Goal: Find specific page/section: Find specific page/section

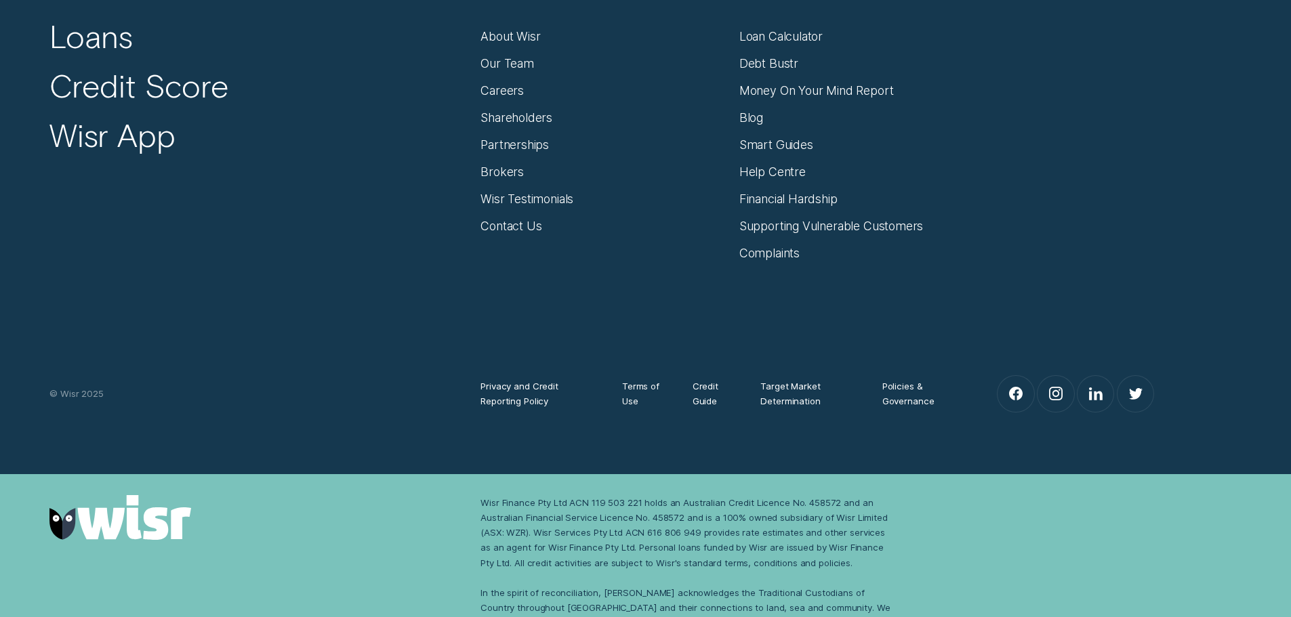
scroll to position [5790, 0]
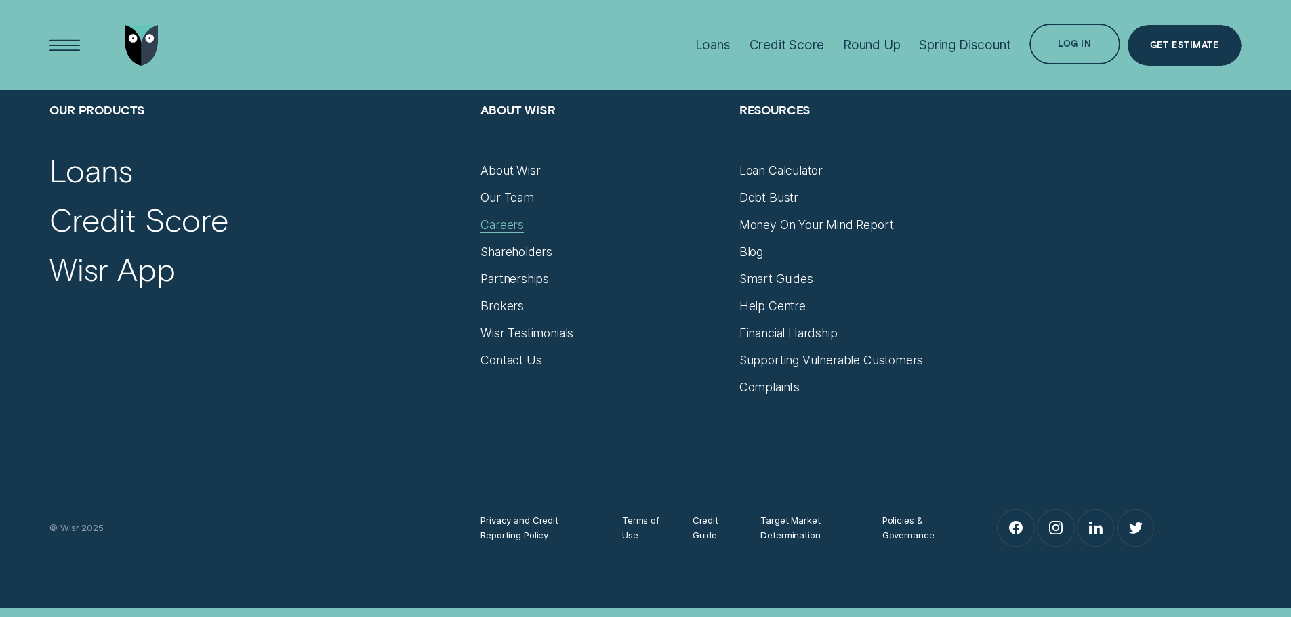
click at [516, 227] on div "Careers" at bounding box center [502, 225] width 43 height 15
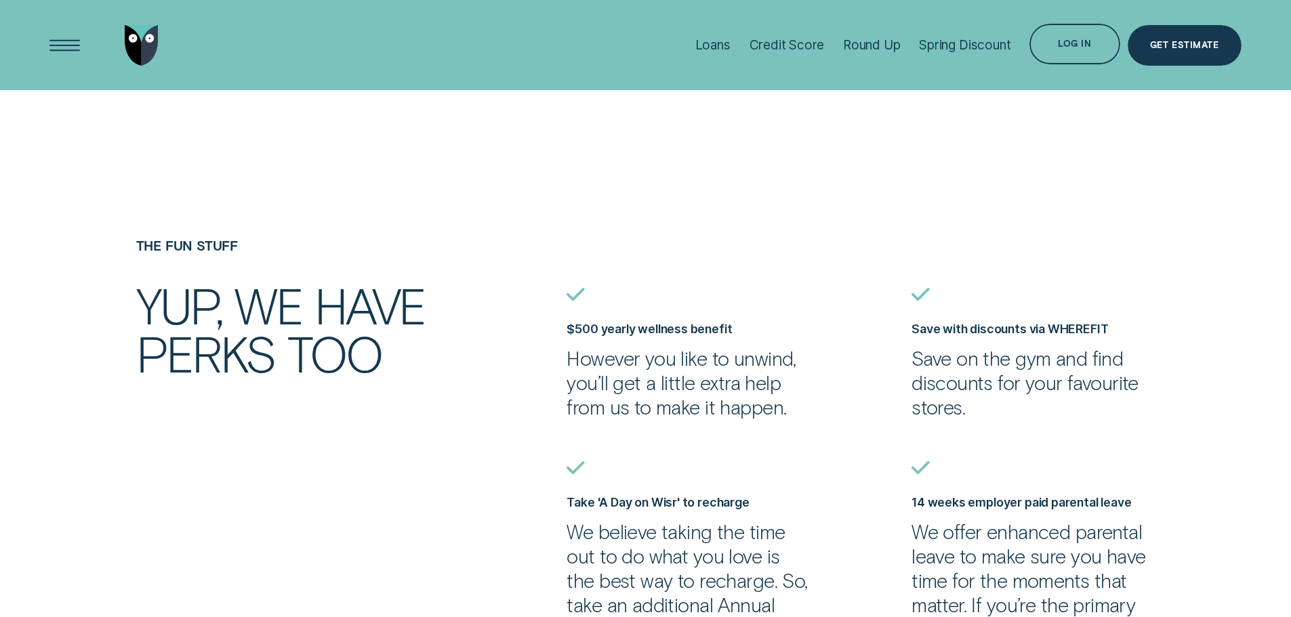
scroll to position [610, 0]
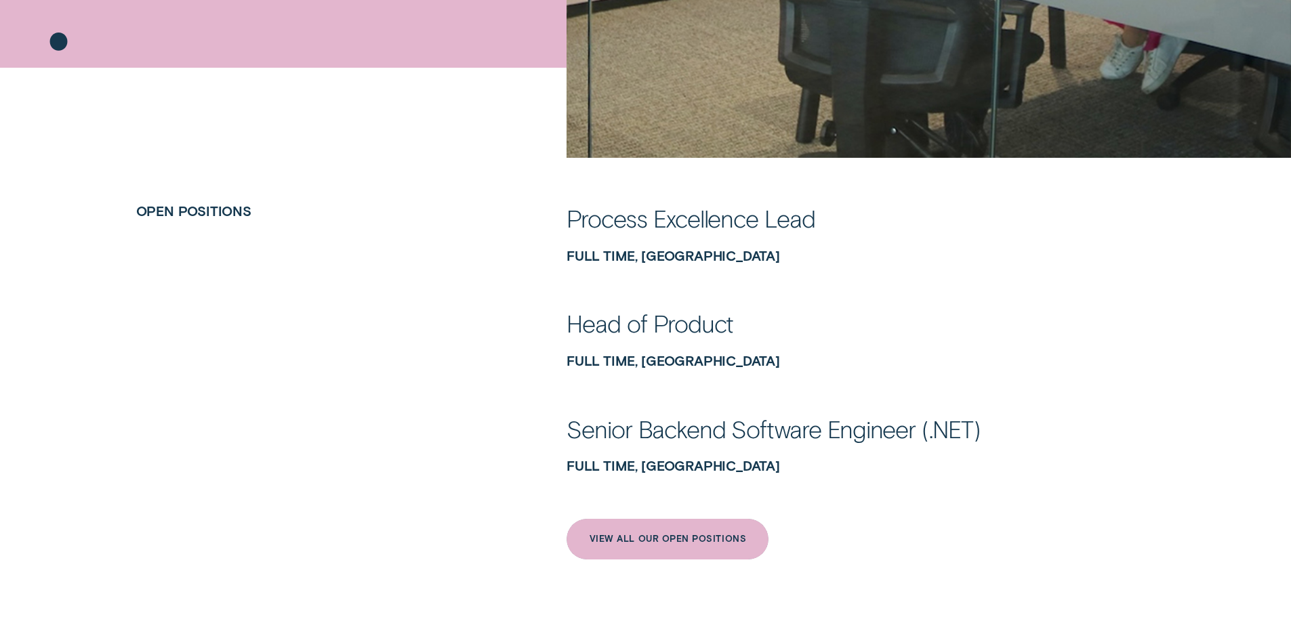
click at [666, 528] on div "View All Our Open Positions" at bounding box center [668, 539] width 202 height 41
